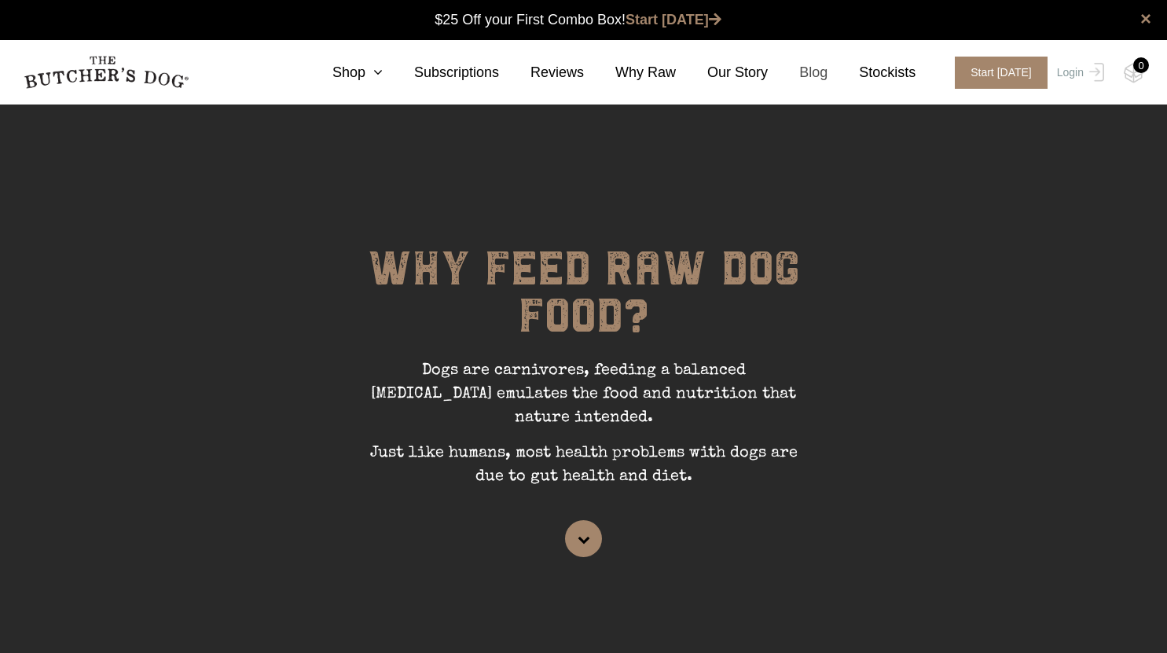
click at [817, 70] on link "Blog" at bounding box center [798, 72] width 60 height 21
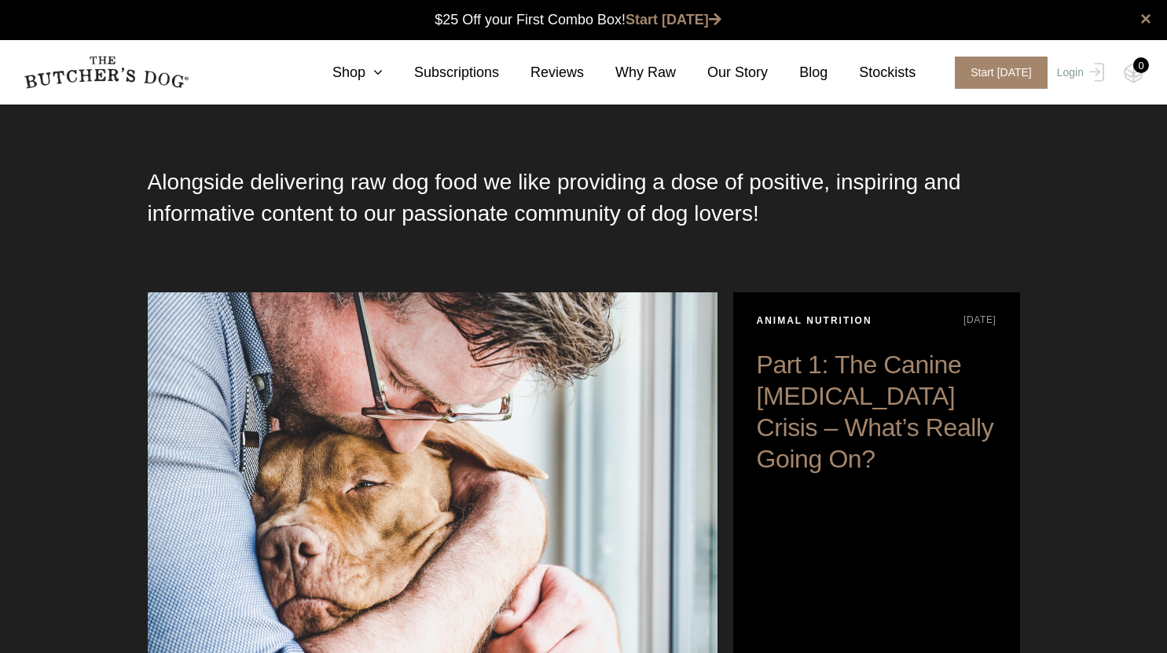
click at [83, 427] on section "Alongside delivering raw dog food we like providing a dose of positive, inspiri…" at bounding box center [583, 424] width 1167 height 640
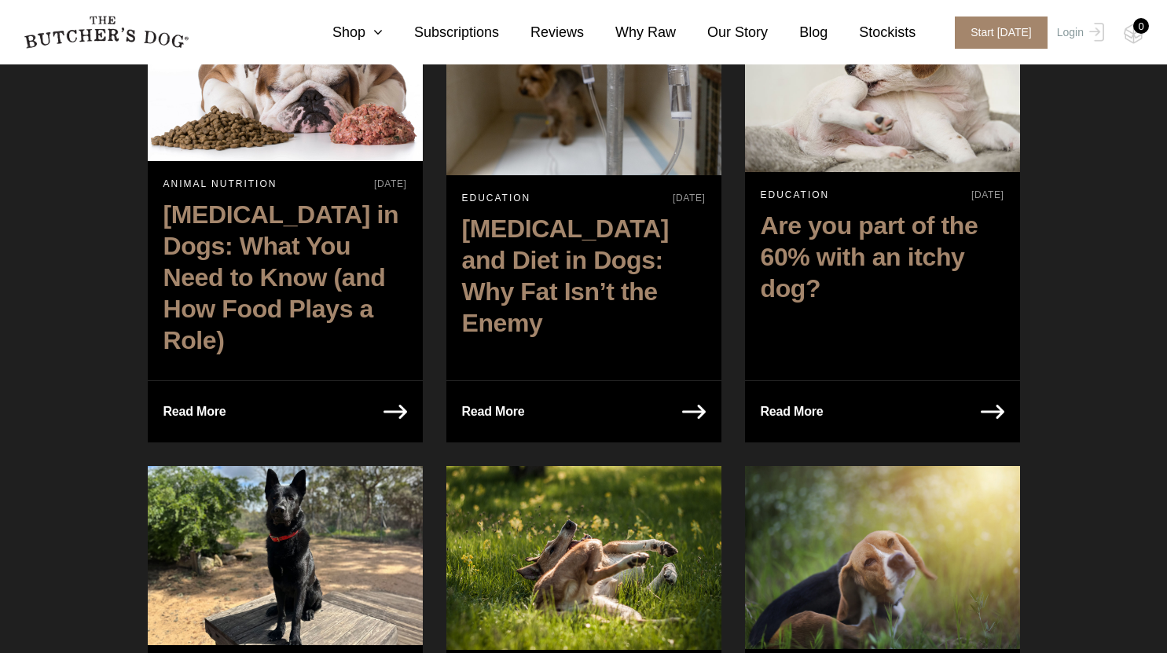
scroll to position [754, 0]
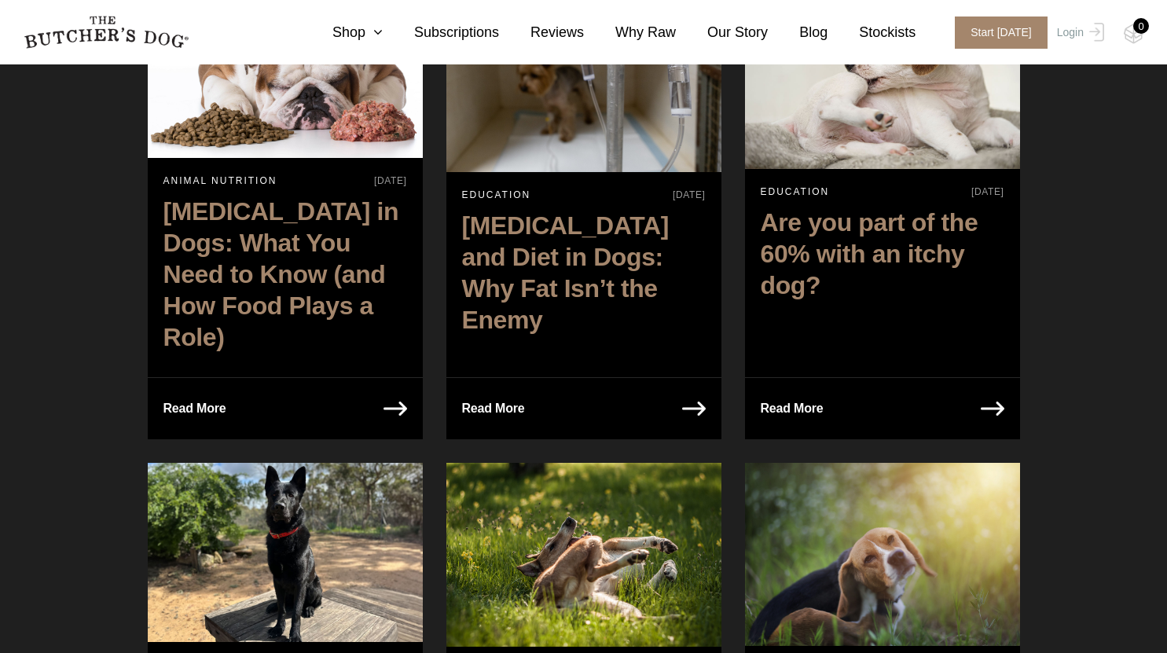
click at [186, 398] on p "Read More" at bounding box center [194, 409] width 63 height 22
click at [501, 398] on p "Read More" at bounding box center [493, 409] width 63 height 22
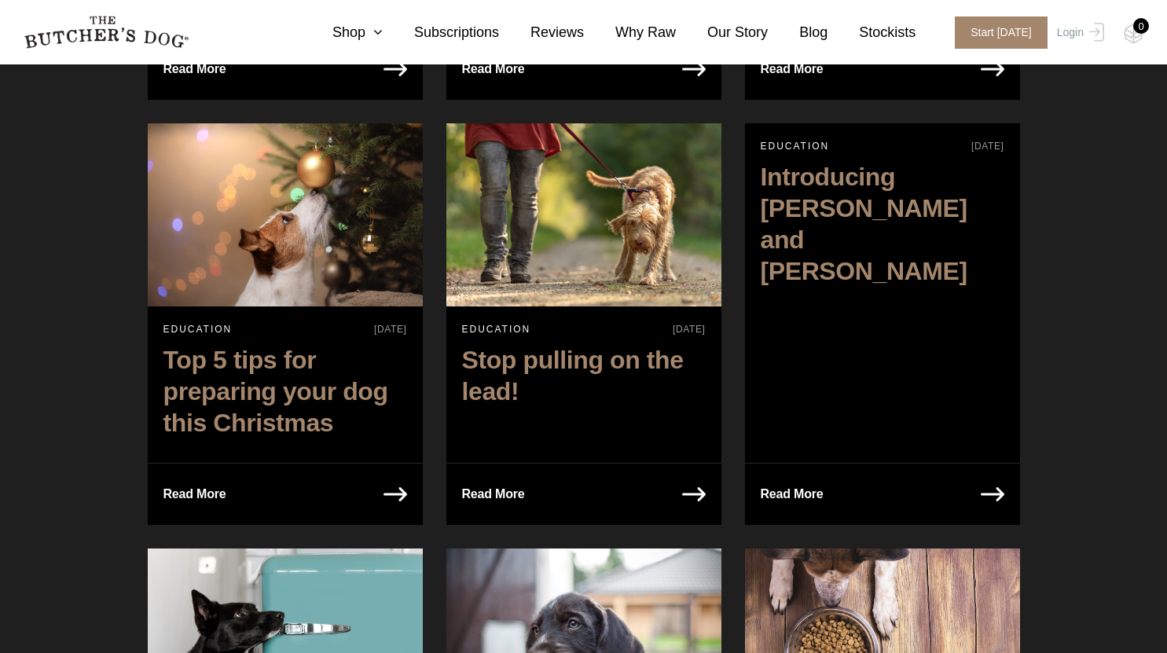
scroll to position [1918, 0]
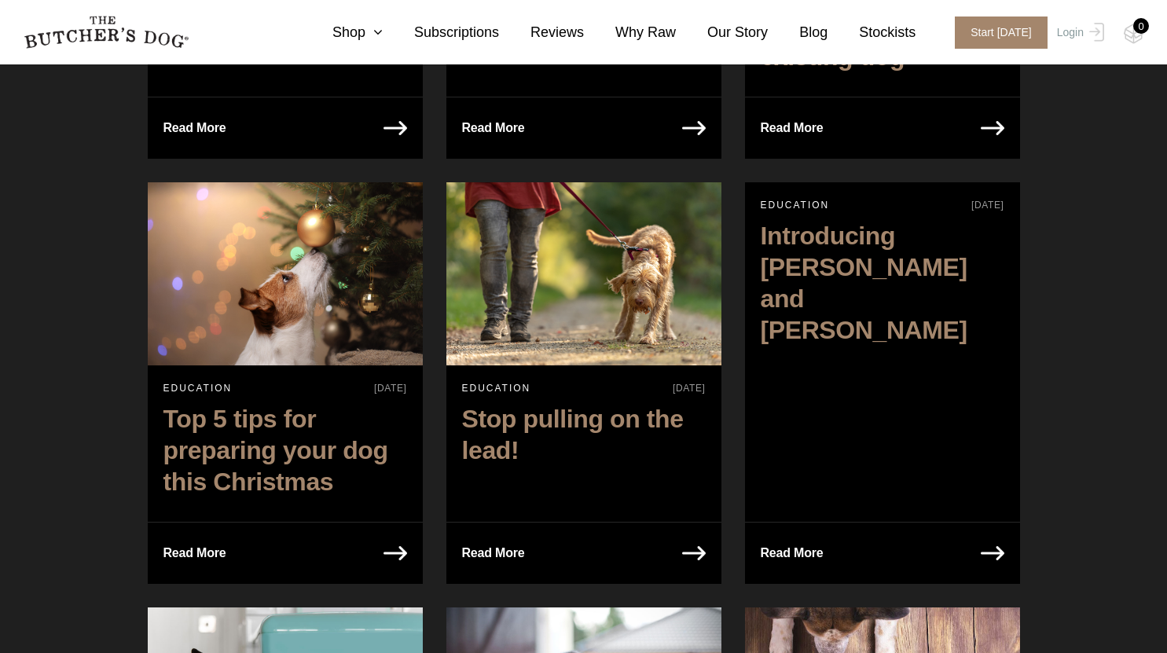
click at [177, 542] on p "Read More" at bounding box center [194, 553] width 63 height 22
click at [747, 29] on link "Our Story" at bounding box center [722, 32] width 92 height 21
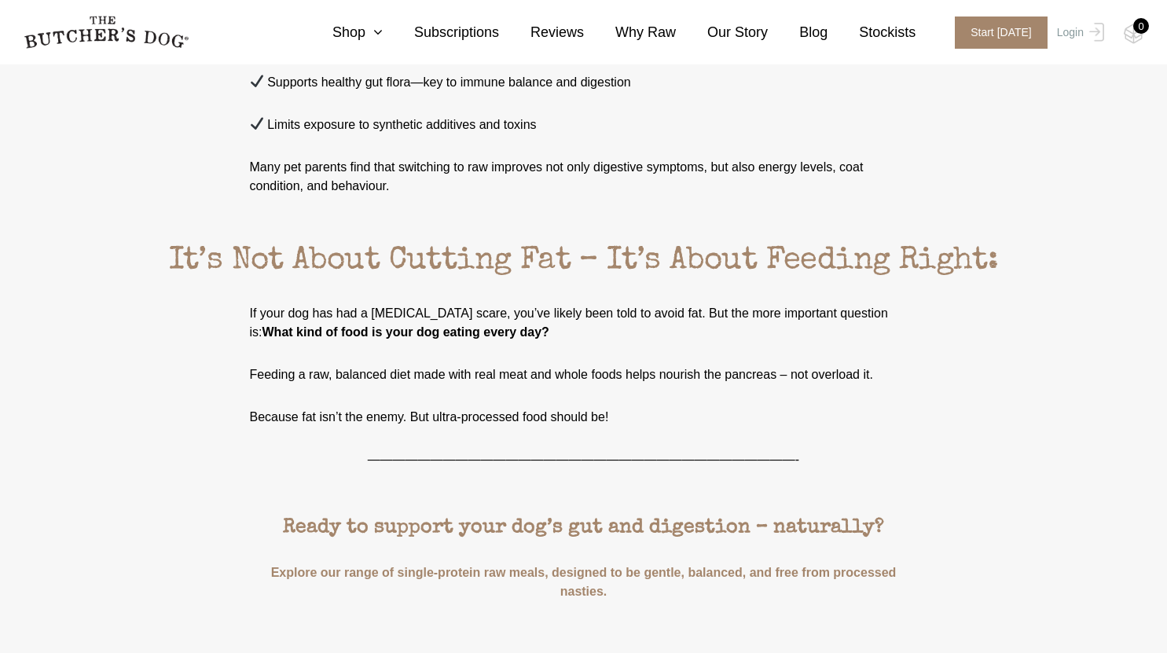
scroll to position [4150, 0]
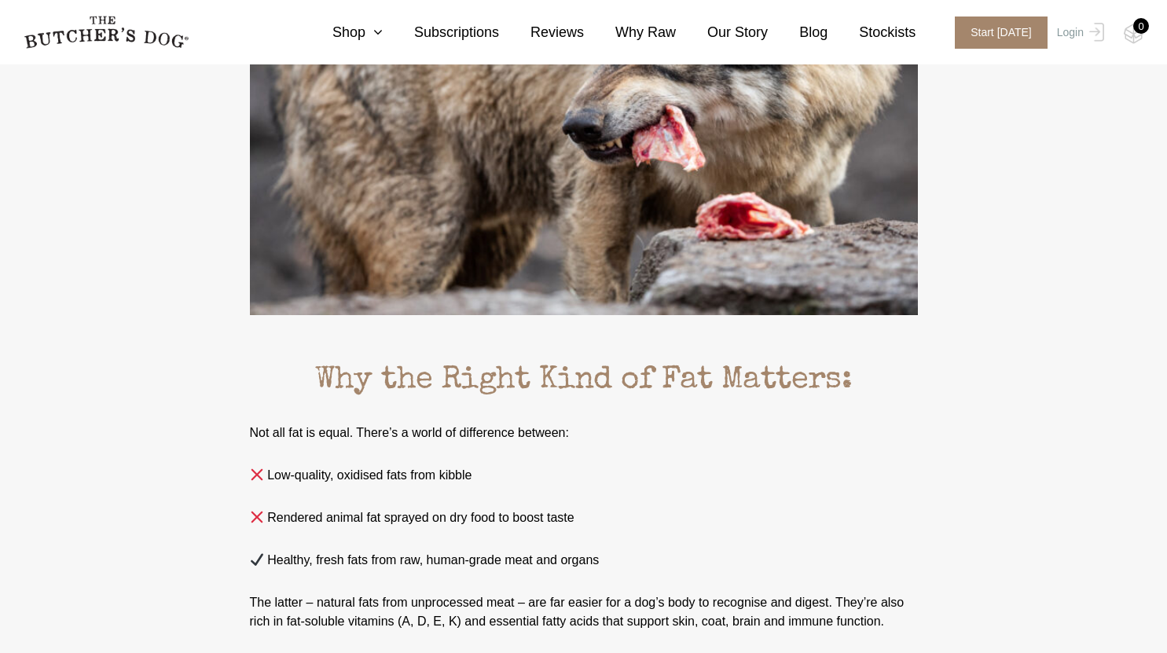
scroll to position [2735, 0]
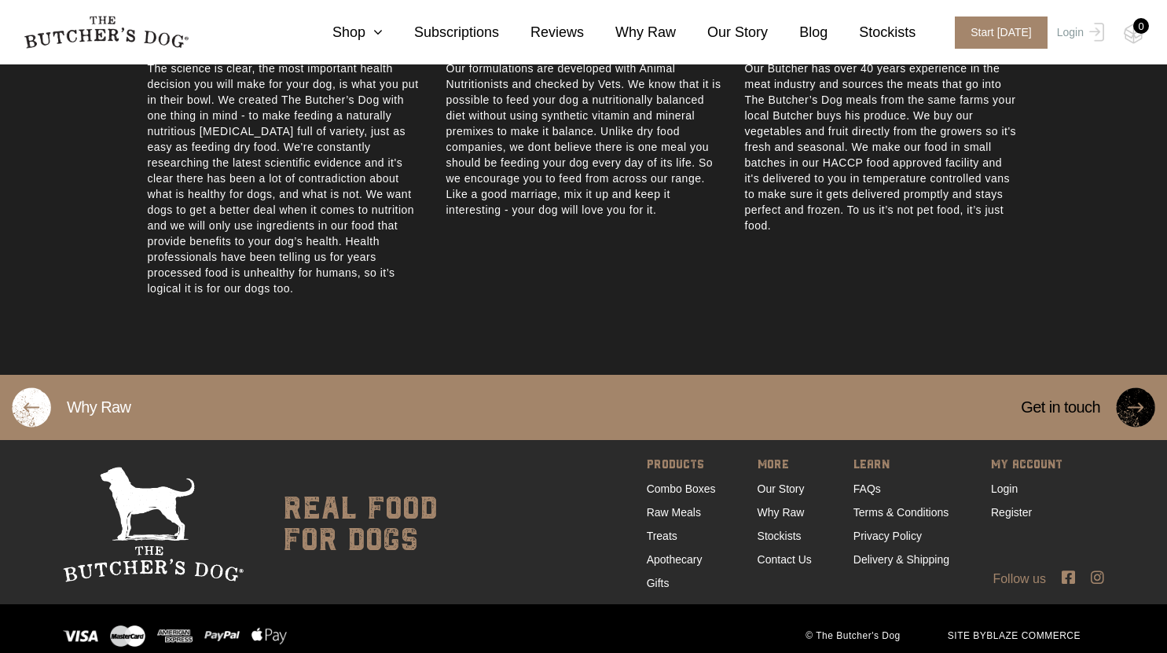
scroll to position [835, 0]
click at [867, 482] on link "FAQs" at bounding box center [867, 488] width 28 height 13
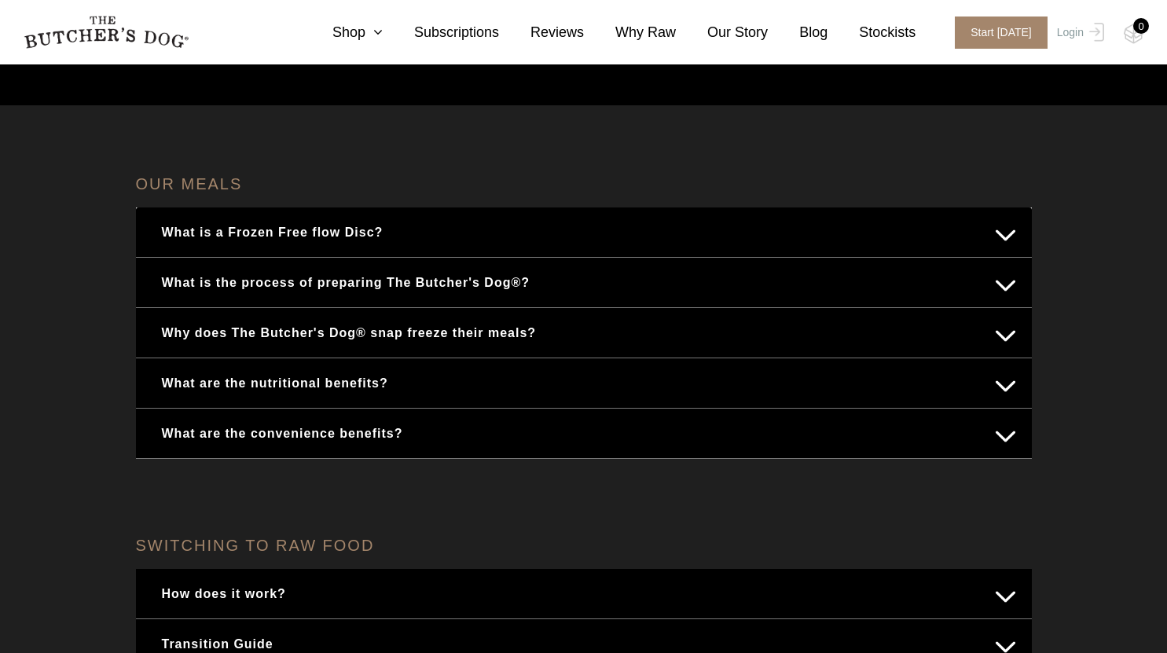
scroll to position [189, 0]
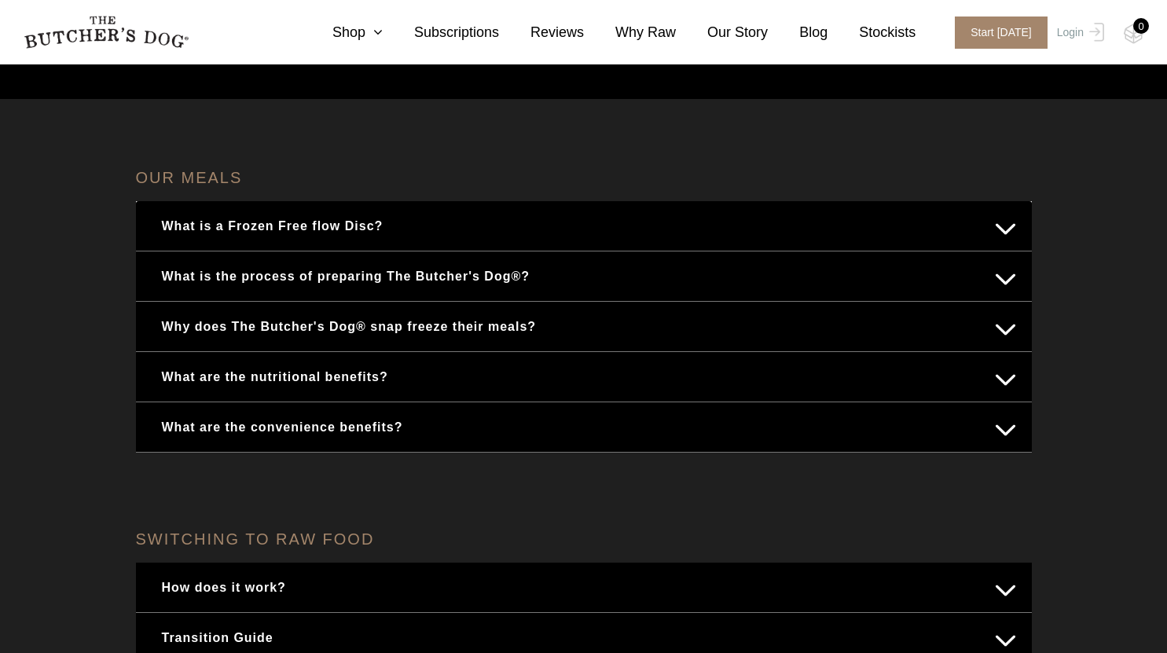
click at [1004, 229] on button "What is a Frozen Free flow Disc?" at bounding box center [584, 226] width 864 height 31
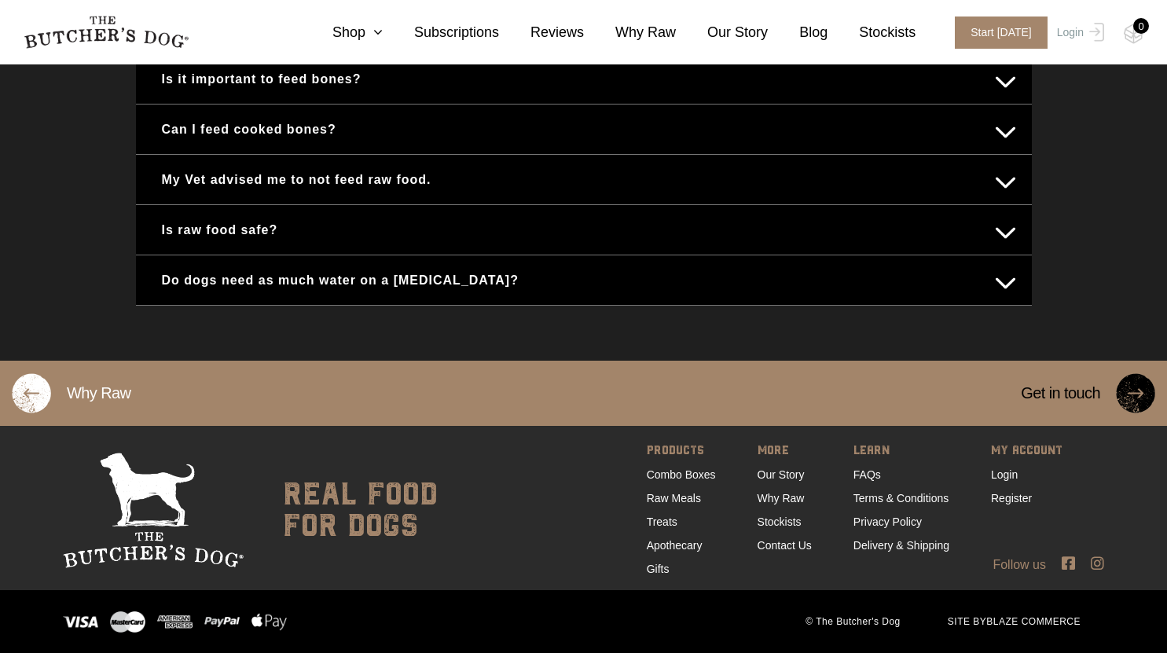
scroll to position [1169, 0]
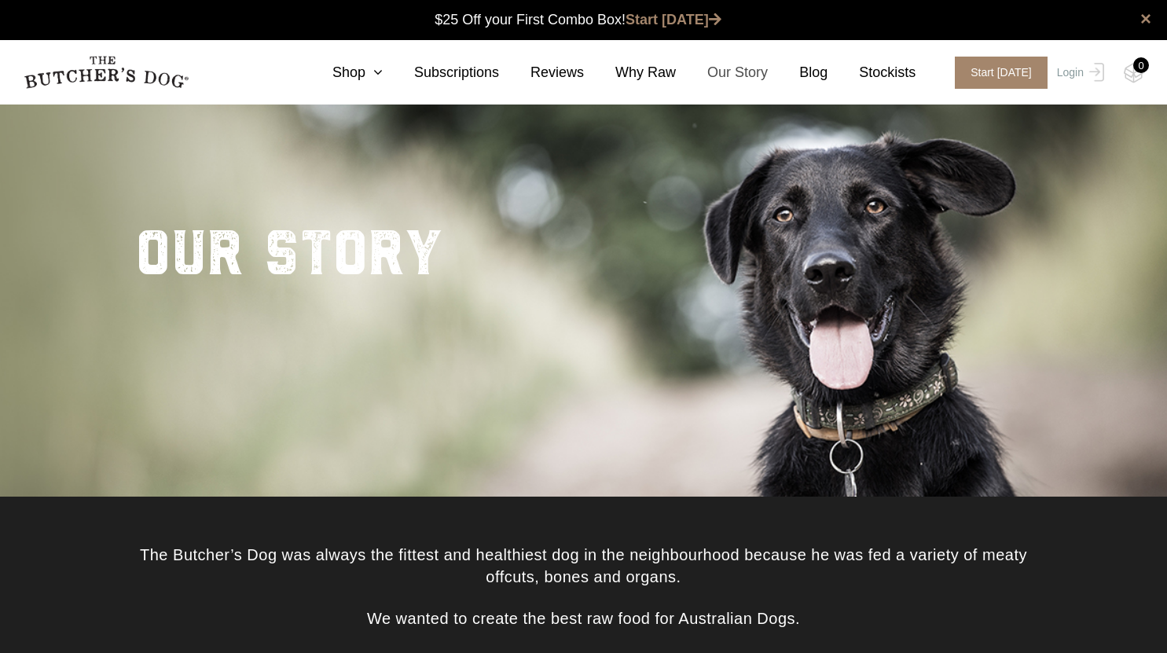
click at [758, 70] on link "Our Story" at bounding box center [722, 72] width 92 height 21
click at [561, 75] on link "Reviews" at bounding box center [541, 72] width 85 height 21
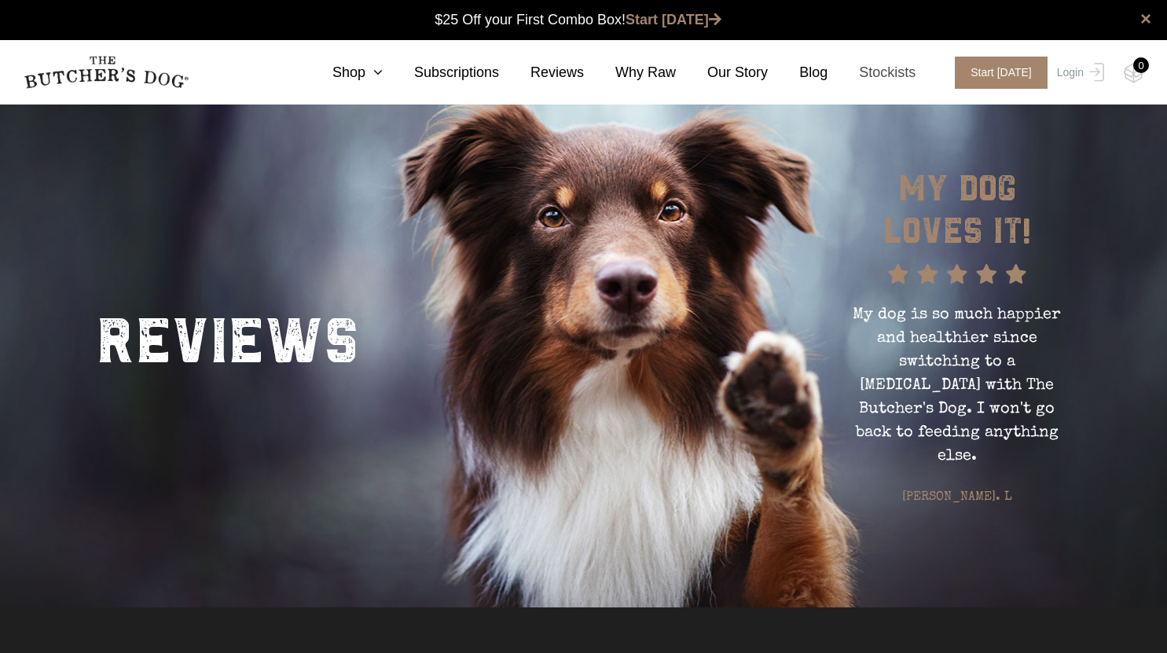
click at [901, 74] on link "Stockists" at bounding box center [872, 72] width 88 height 21
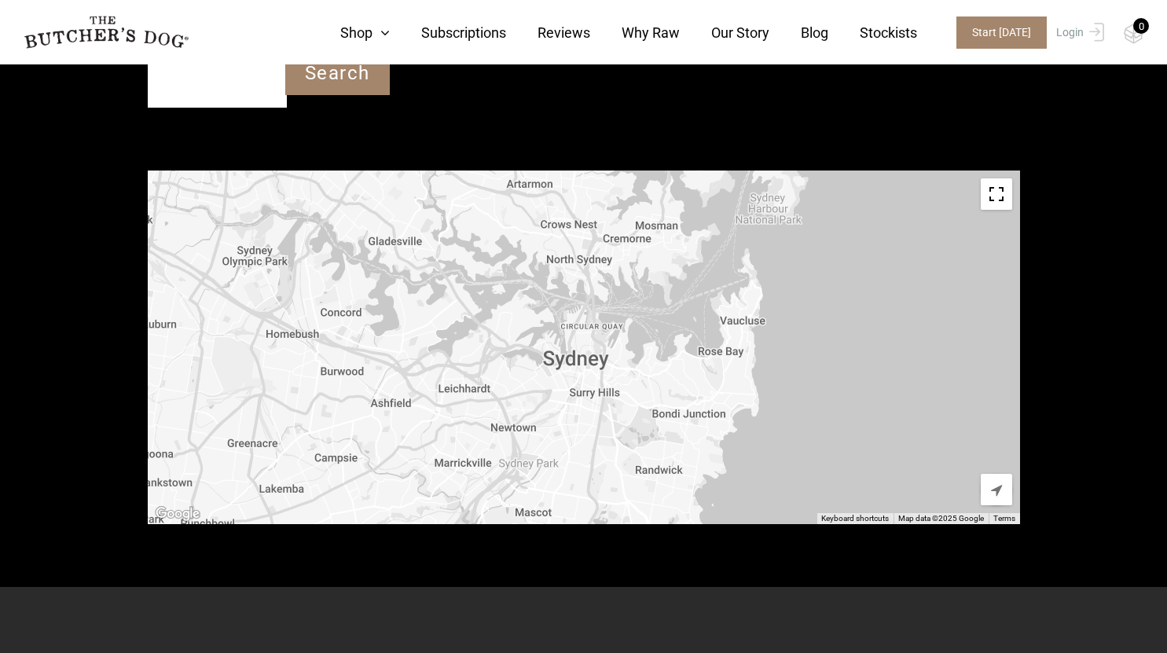
scroll to position [534, 0]
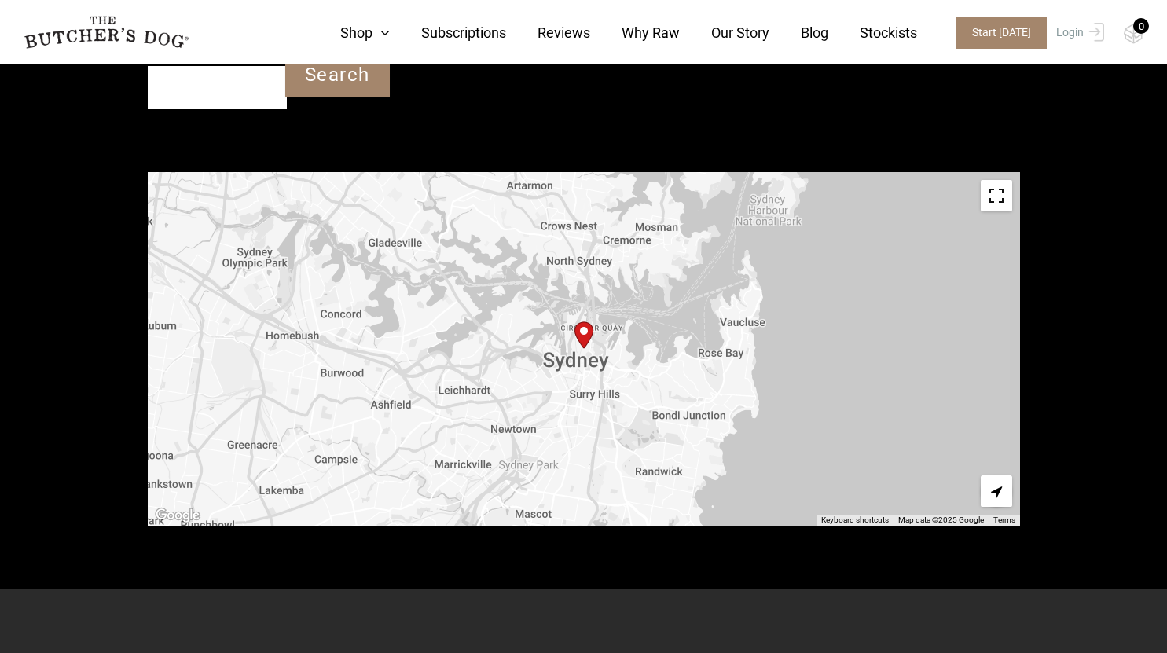
click at [69, 393] on section "The butcher’s dog was always the fittest and healthiest dog in the neighbourhoo…" at bounding box center [583, 436] width 1167 height 1153
